Goal: Transaction & Acquisition: Purchase product/service

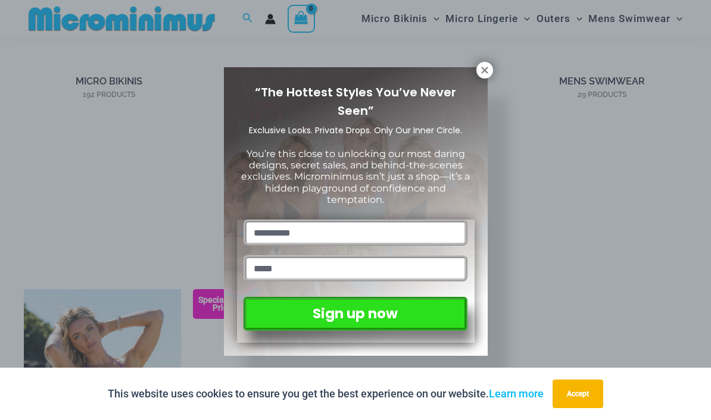
scroll to position [975, 0]
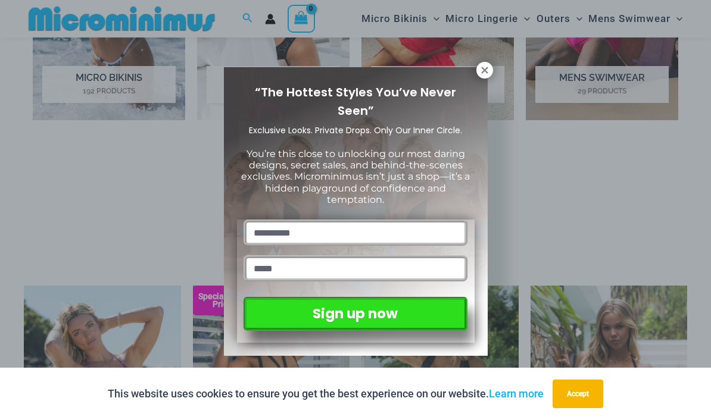
click at [482, 74] on icon at bounding box center [484, 70] width 11 height 11
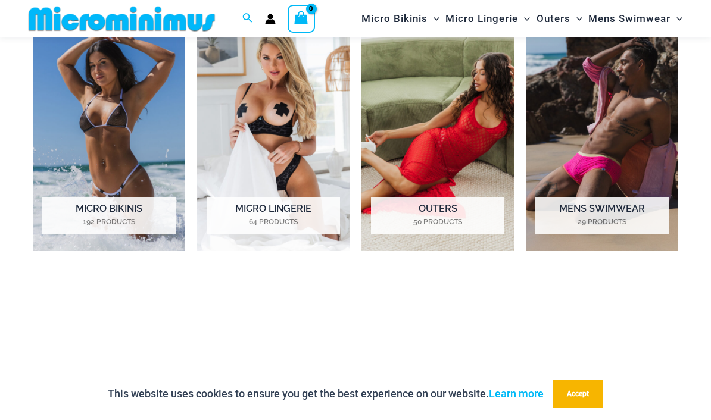
scroll to position [796, 0]
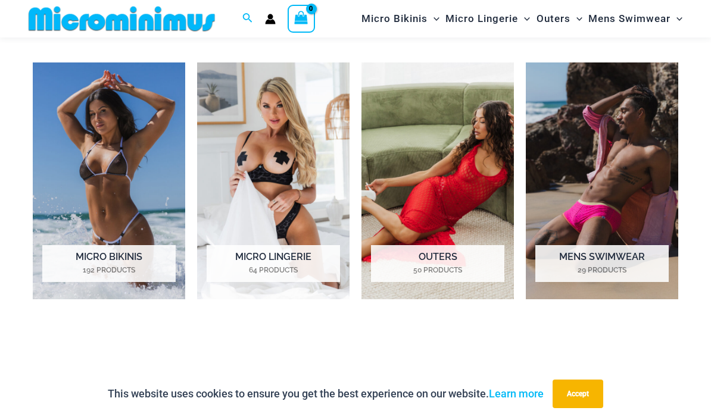
click at [239, 269] on mark "64 Products" at bounding box center [273, 270] width 133 height 11
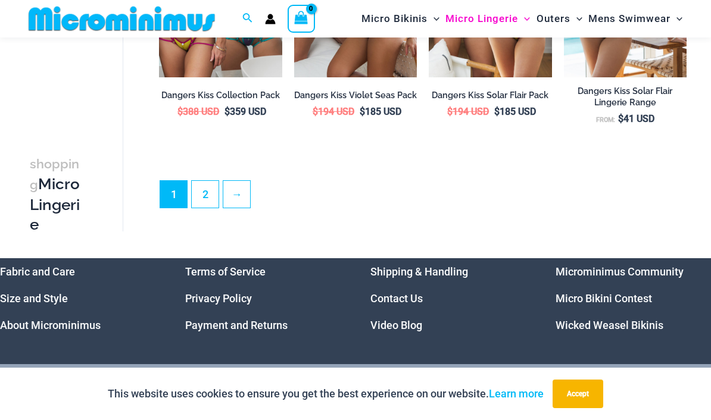
scroll to position [2461, 0]
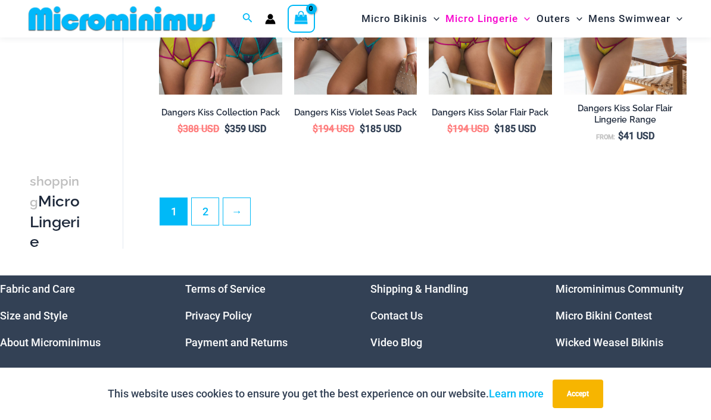
click at [201, 222] on link "2" at bounding box center [205, 211] width 27 height 27
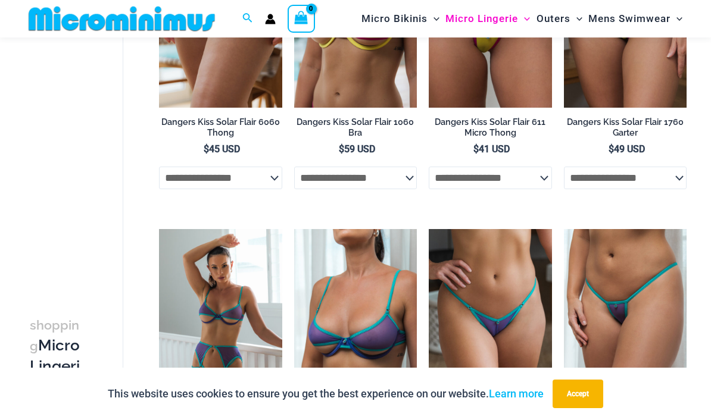
scroll to position [199, 0]
